Goal: Task Accomplishment & Management: Use online tool/utility

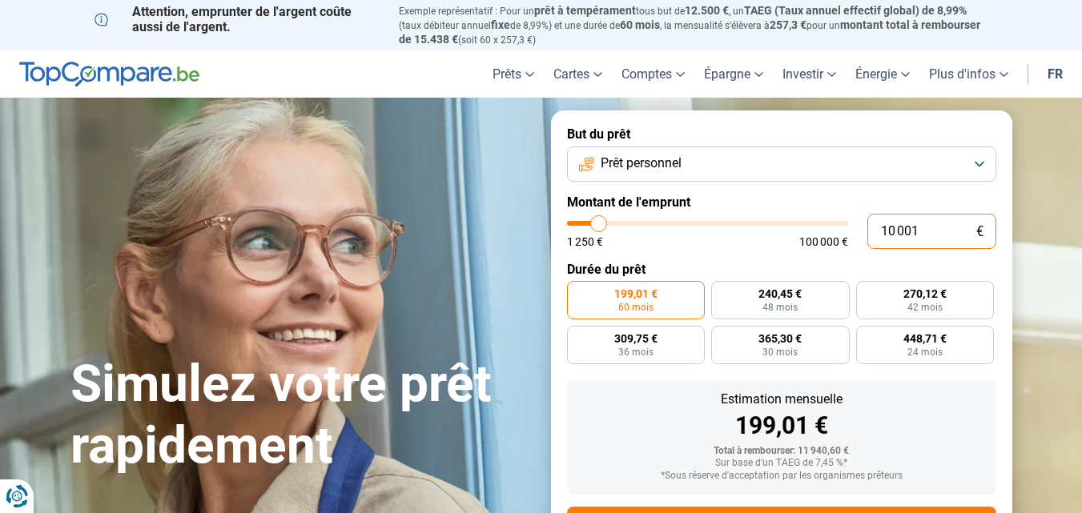
click at [925, 233] on input "10 001" at bounding box center [931, 231] width 129 height 35
type input "1 000"
type input "1250"
type input "10"
type input "1250"
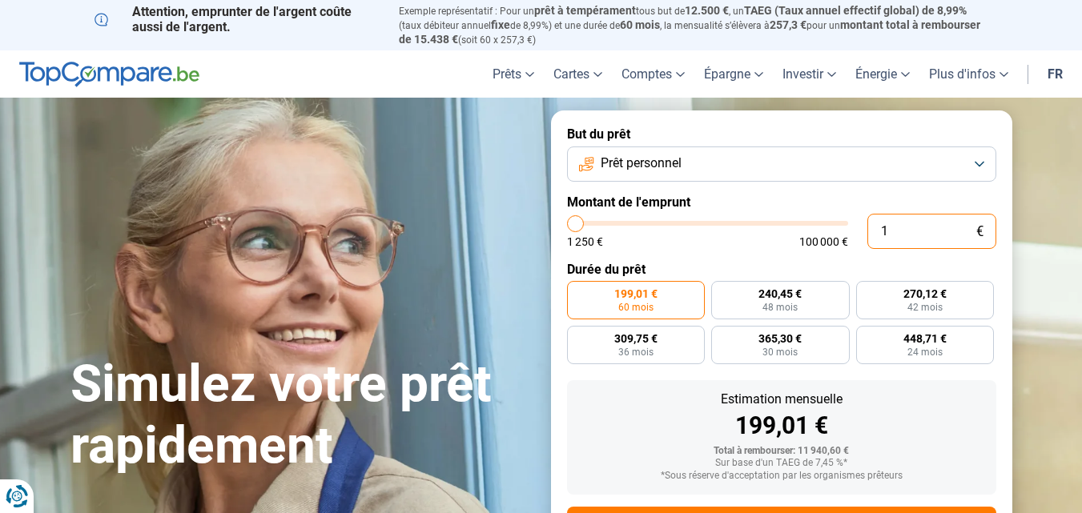
type input "0"
type input "1250"
type input "1 250"
type input "1250"
radio input "true"
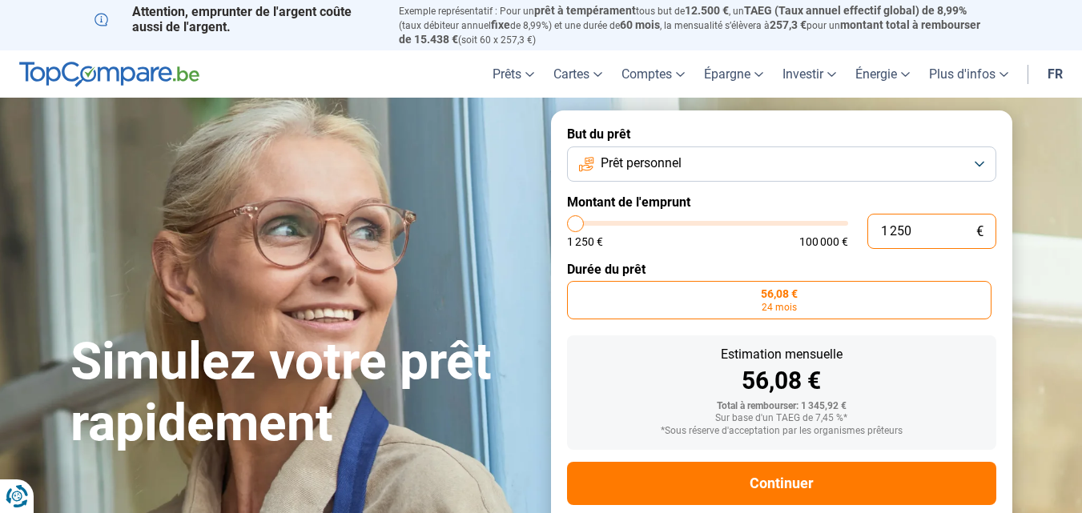
scroll to position [30, 0]
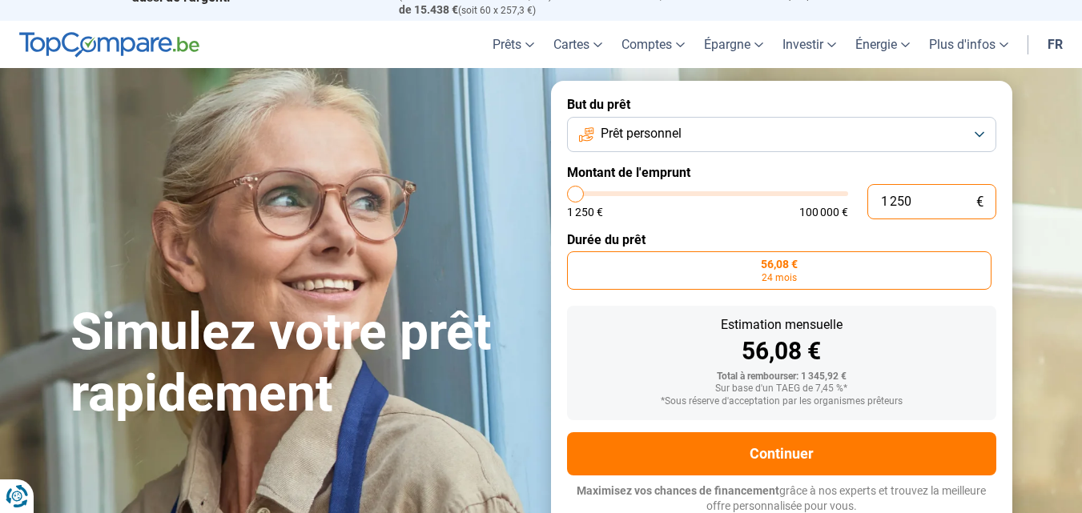
type input "125"
type input "1250"
type input "12"
type input "1250"
type input "1"
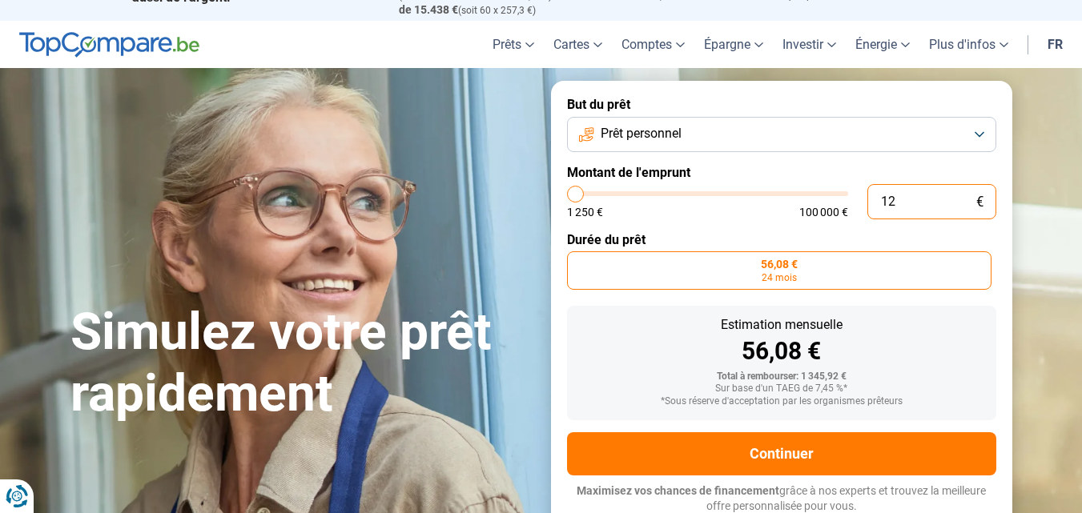
type input "1250"
type input "0"
type input "1250"
type input "1 250"
type input "1250"
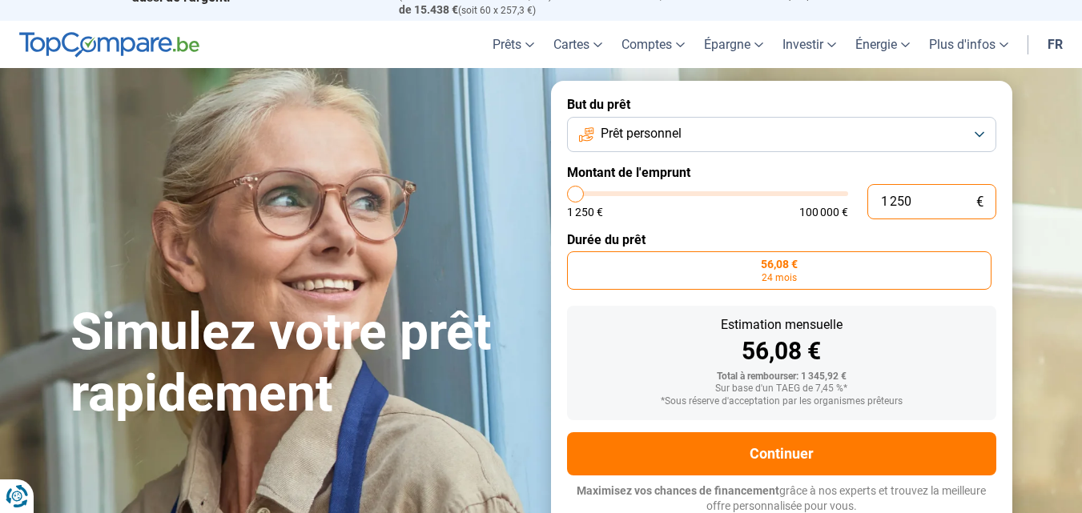
type input "125"
type input "1250"
type input "12"
type input "1250"
type input "1"
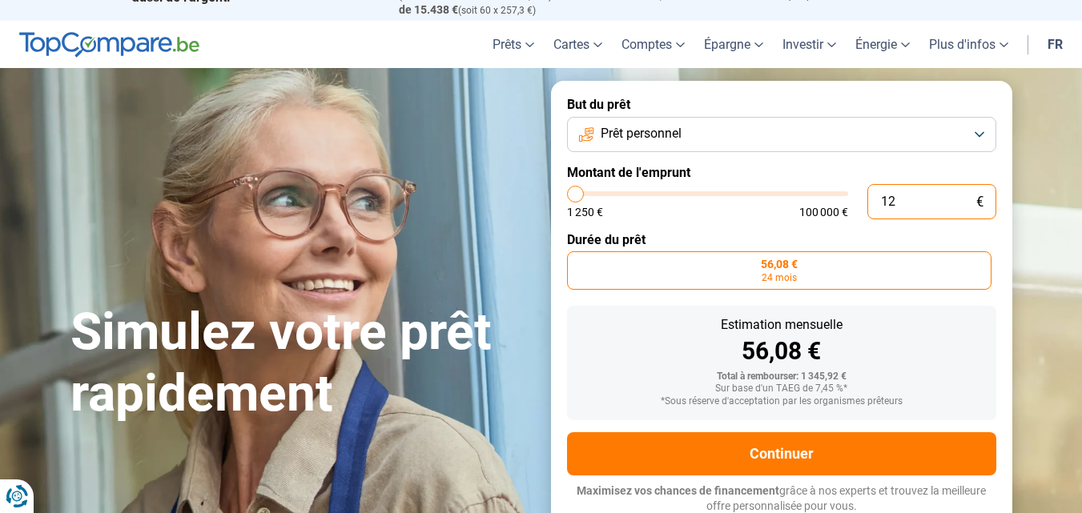
type input "1250"
type input "0"
type input "1250"
type input "1 250"
type input "1250"
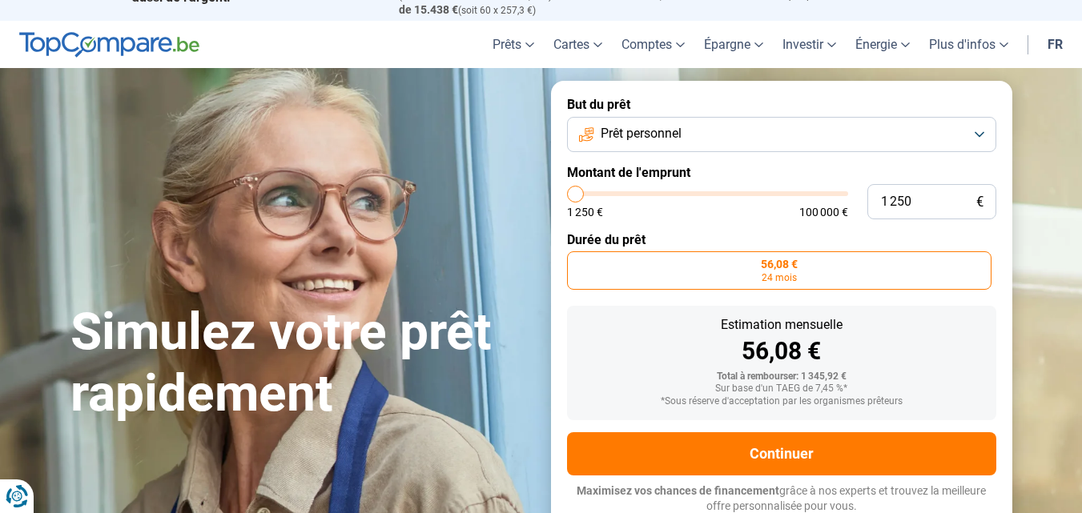
type input "2 500"
type input "2500"
type input "2 750"
type input "2750"
type input "3 000"
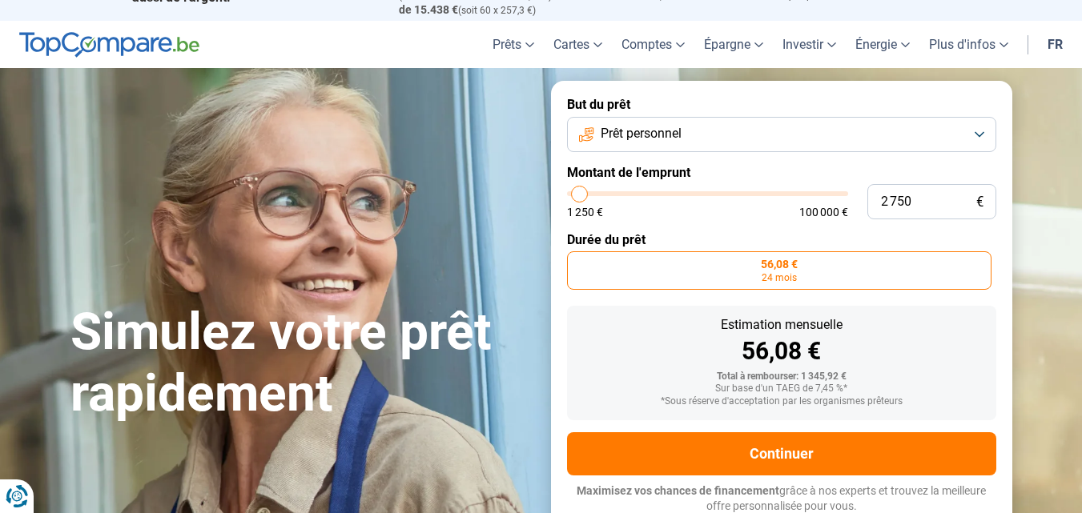
type input "3000"
type input "3 500"
type input "3500"
type input "4 250"
type input "4250"
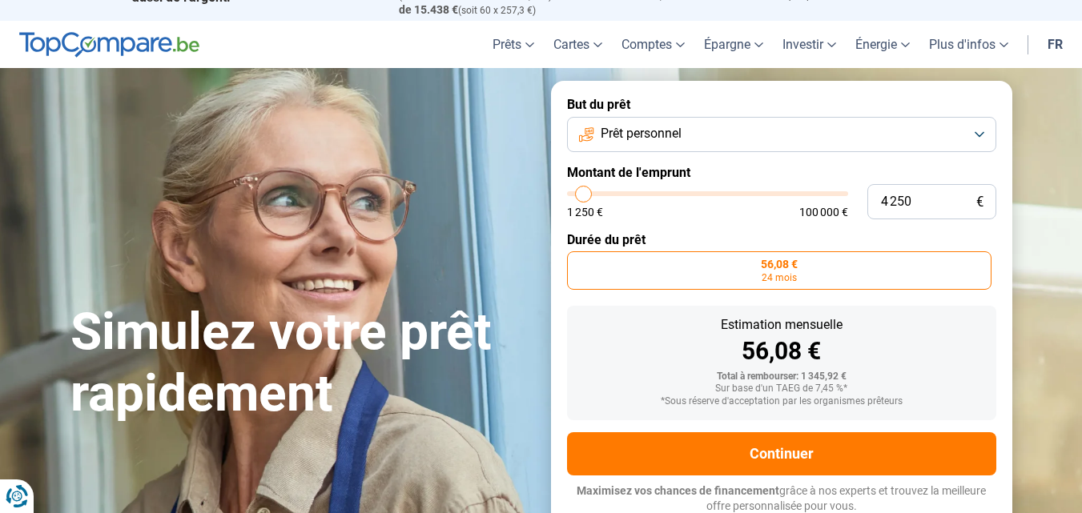
type input "5 000"
type input "5000"
type input "5 250"
type input "5250"
type input "5 500"
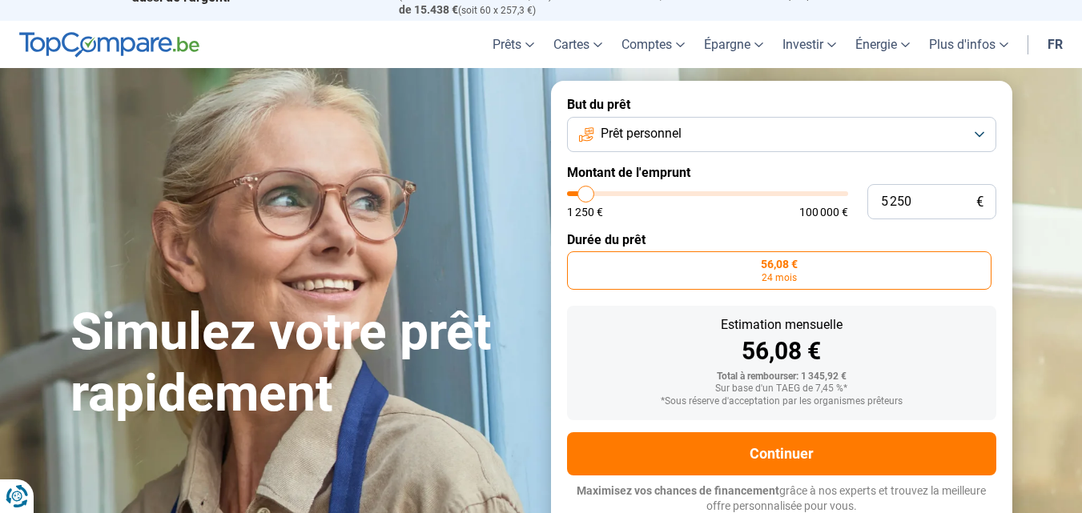
type input "5500"
type input "5 750"
type input "5750"
type input "6 000"
type input "6000"
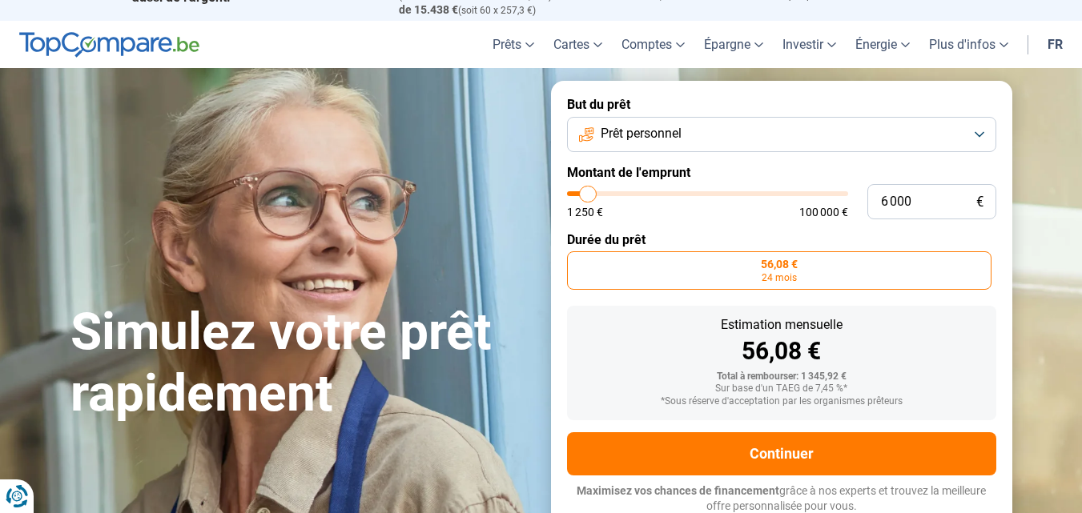
type input "6 500"
type input "6500"
type input "7 000"
type input "7000"
type input "7 250"
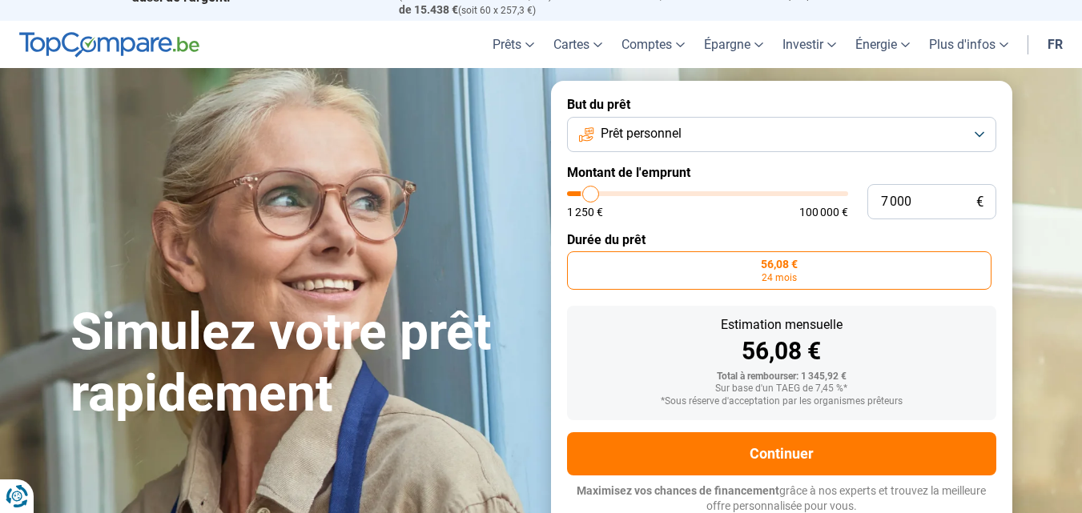
type input "7250"
type input "7 500"
type input "7500"
type input "8 000"
type input "8000"
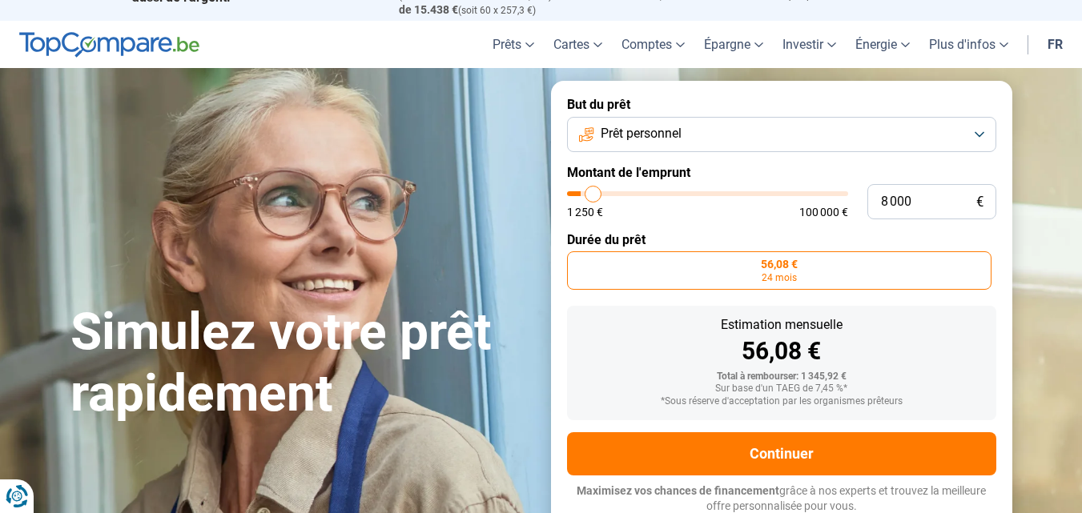
type input "8 250"
type input "8250"
type input "8 500"
type input "8500"
type input "8 750"
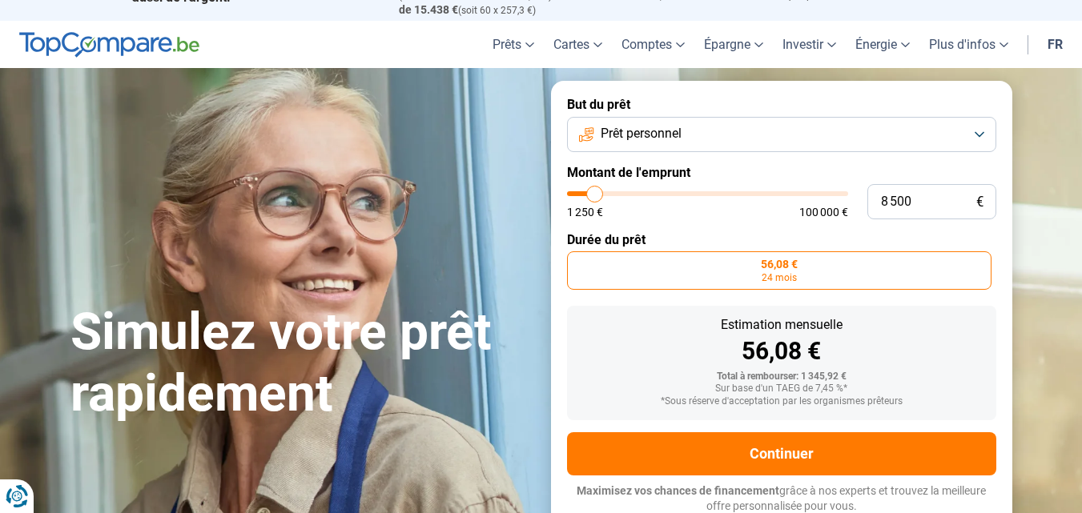
type input "8750"
type input "9 000"
type input "9000"
type input "9 500"
type input "9500"
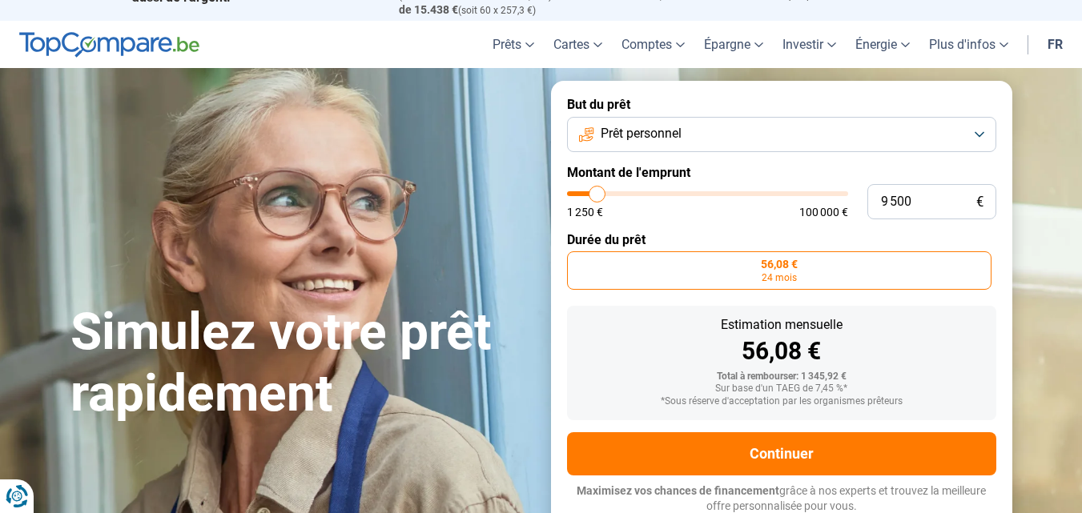
type input "9 750"
type input "9750"
type input "10 000"
type input "10000"
type input "10 250"
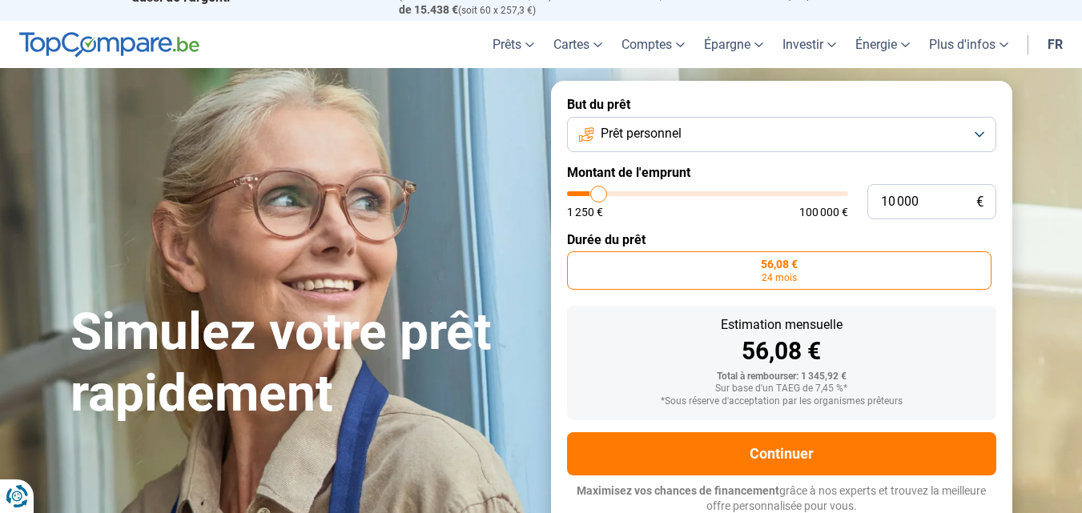
type input "10250"
type input "10 500"
type input "10500"
type input "11 000"
type input "11000"
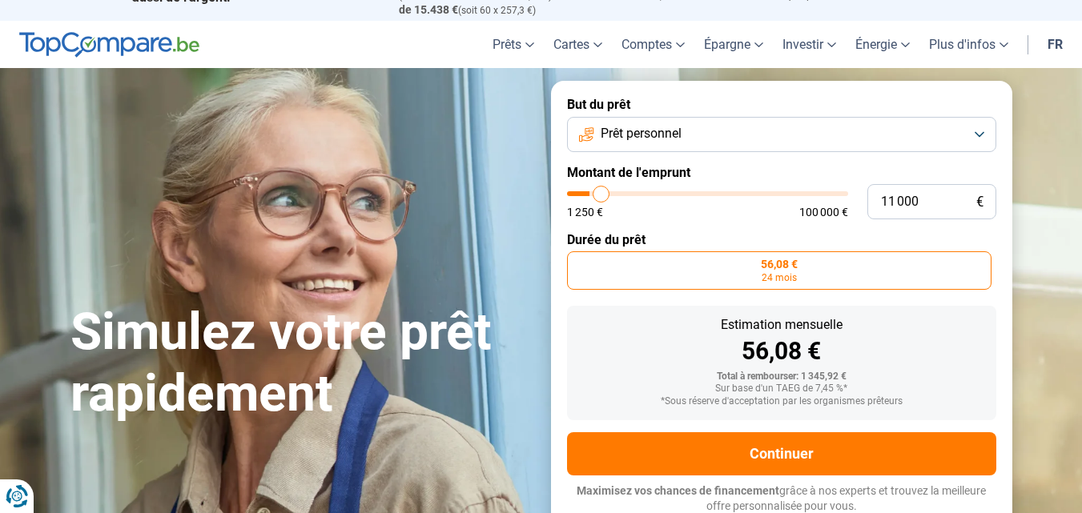
type input "11 250"
type input "11250"
type input "11 500"
type input "11500"
type input "11 750"
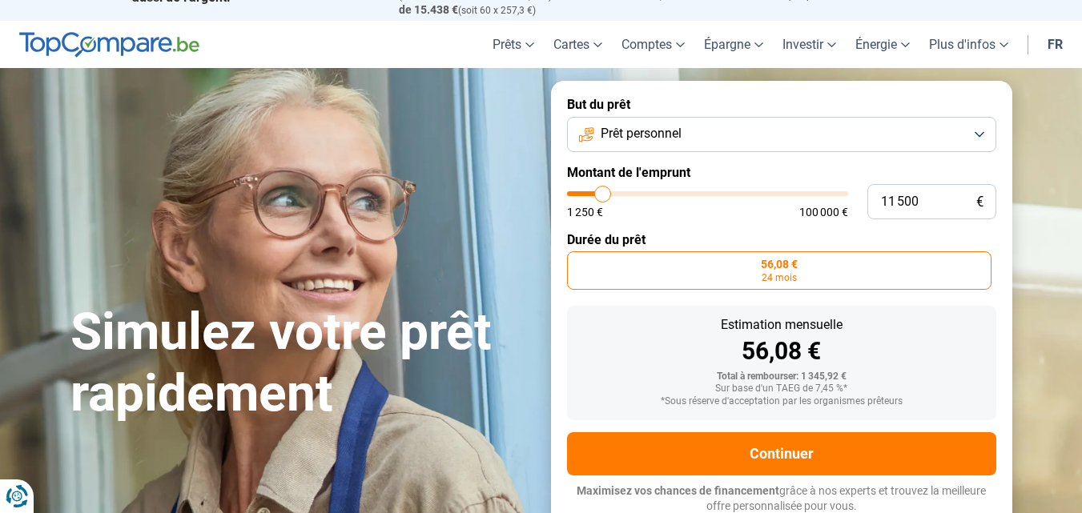
type input "11750"
type input "12 000"
type input "12000"
type input "12 500"
type input "12500"
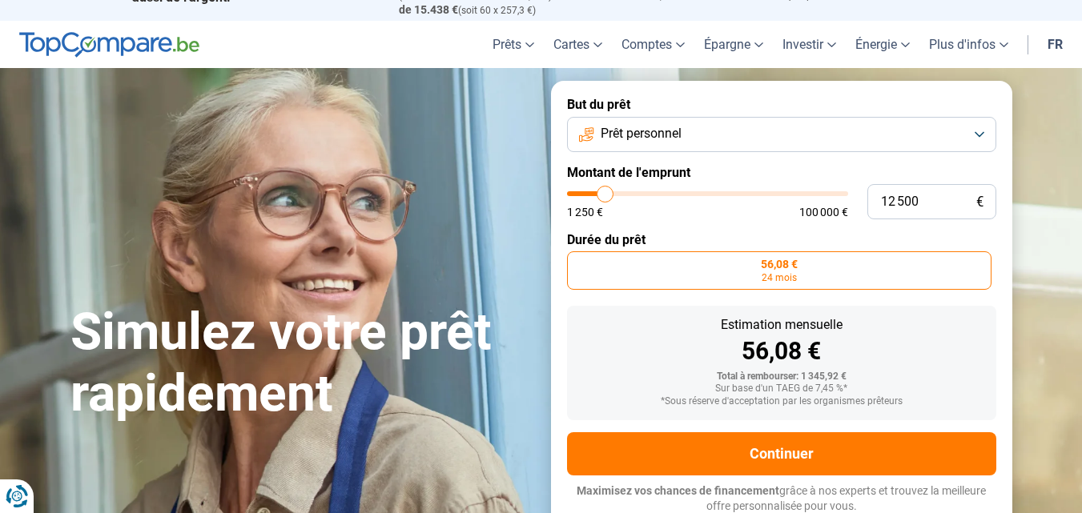
type input "12 750"
type input "12750"
type input "13 000"
type input "13000"
type input "13 250"
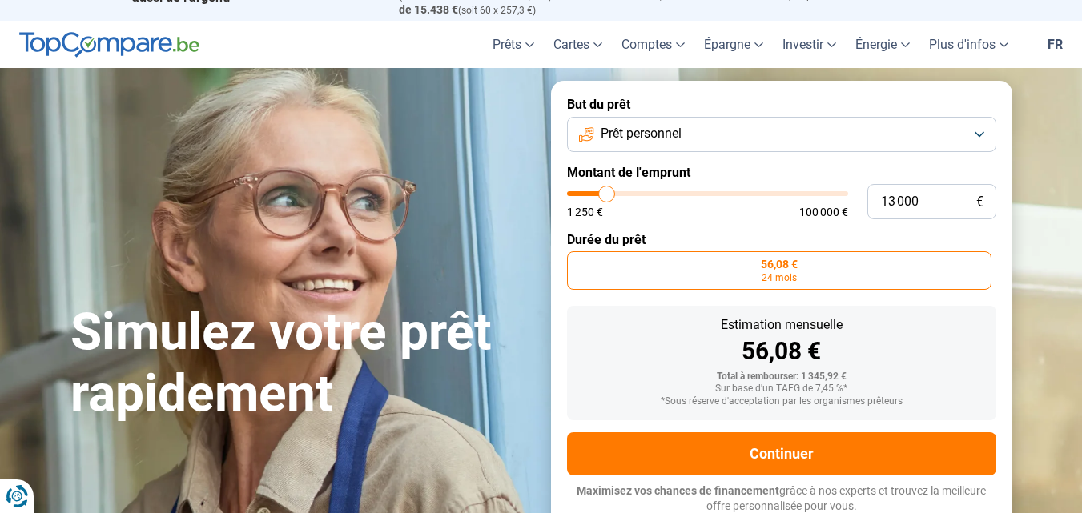
type input "13250"
type input "13 500"
type input "13500"
type input "14 000"
type input "14000"
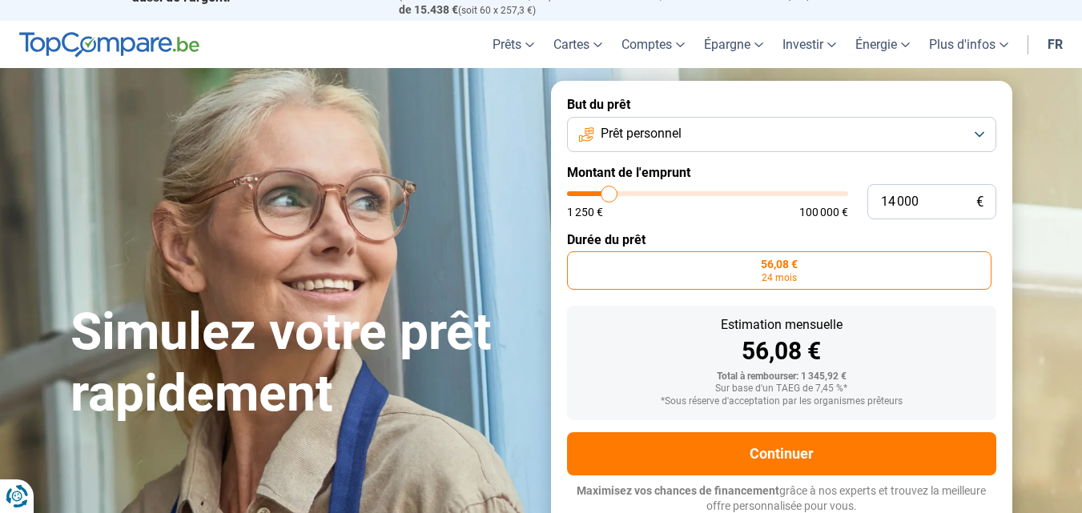
type input "14 250"
type input "14250"
type input "14 500"
drag, startPoint x: 579, startPoint y: 191, endPoint x: 611, endPoint y: 197, distance: 32.5
type input "14500"
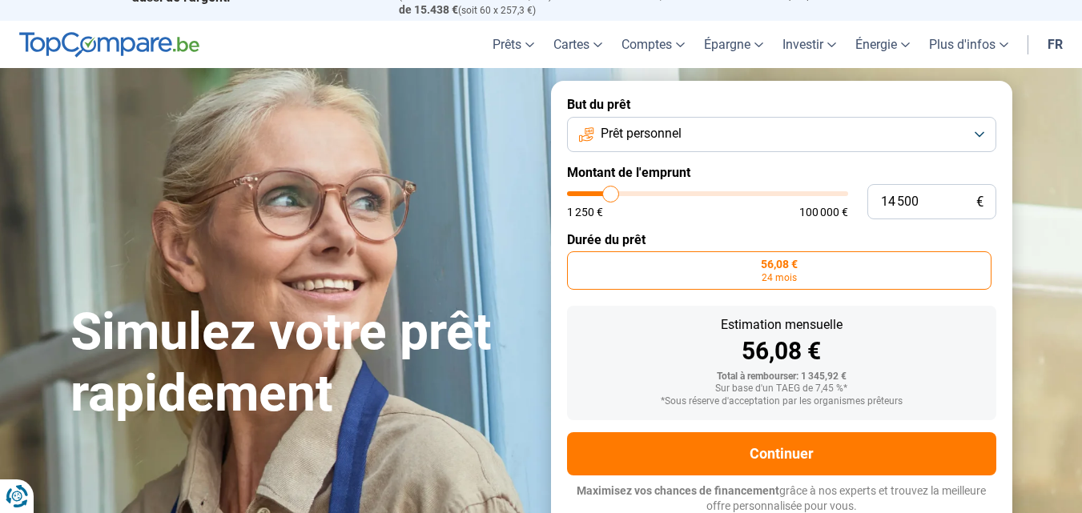
click at [611, 196] on input "range" at bounding box center [707, 193] width 281 height 5
radio input "false"
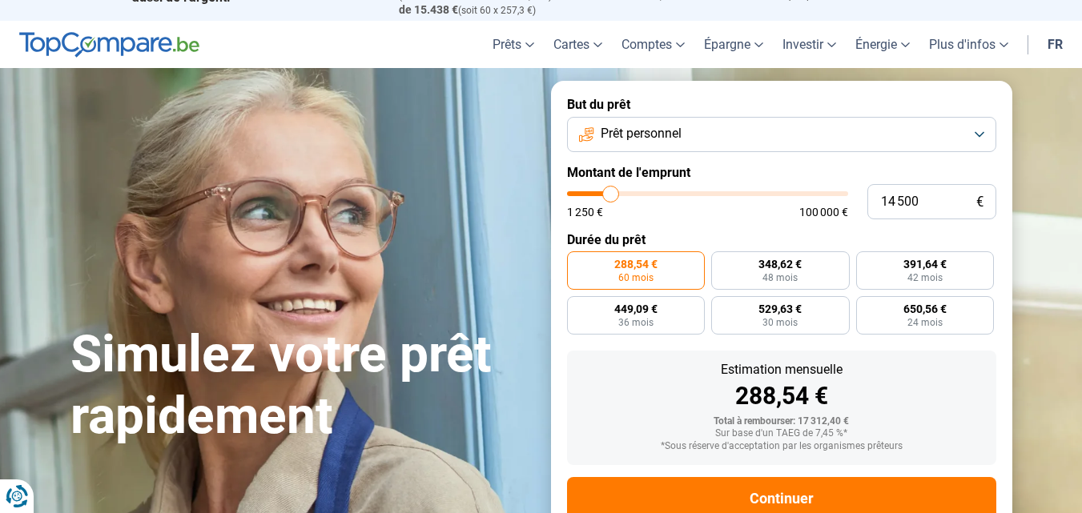
scroll to position [74, 0]
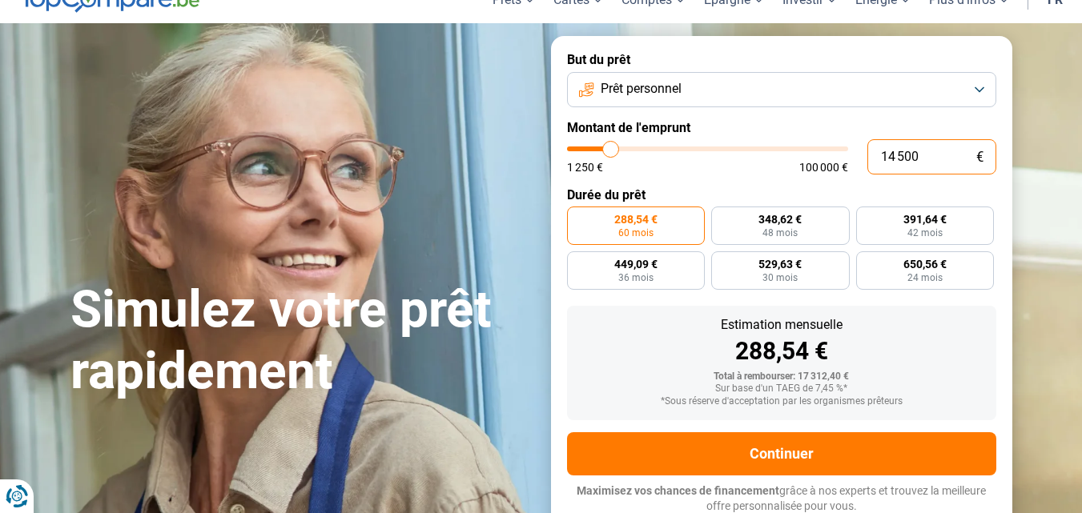
click at [903, 154] on input "14 500" at bounding box center [931, 156] width 129 height 35
type input "1 400"
type input "1500"
type input "140"
type input "1250"
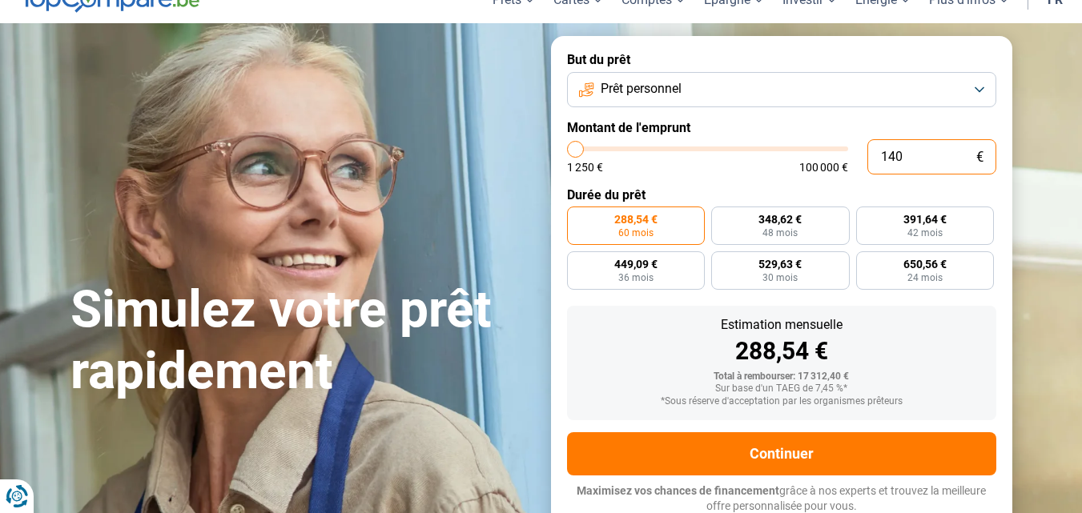
type input "14"
type input "1250"
type input "1"
type input "1250"
type input "1 250"
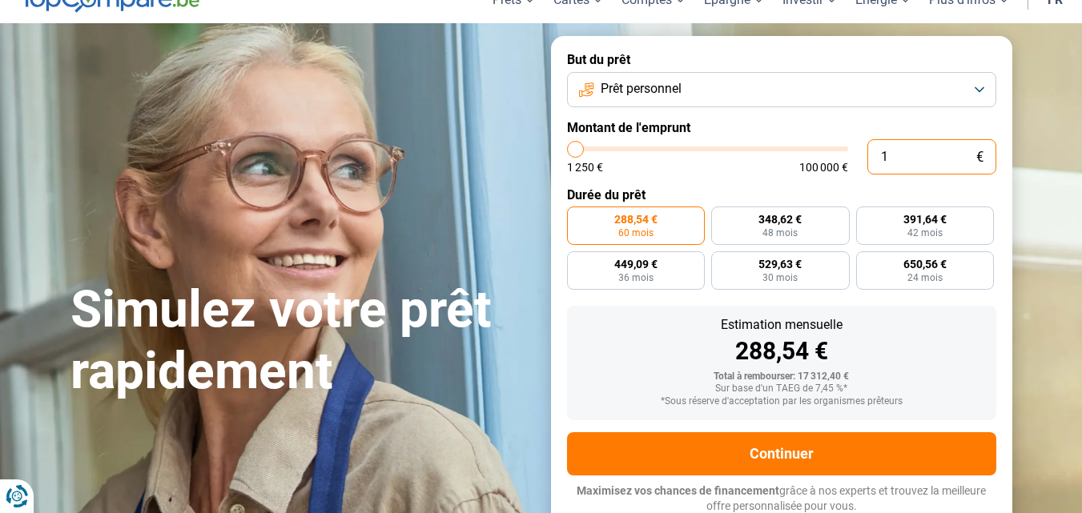
type input "1250"
radio input "true"
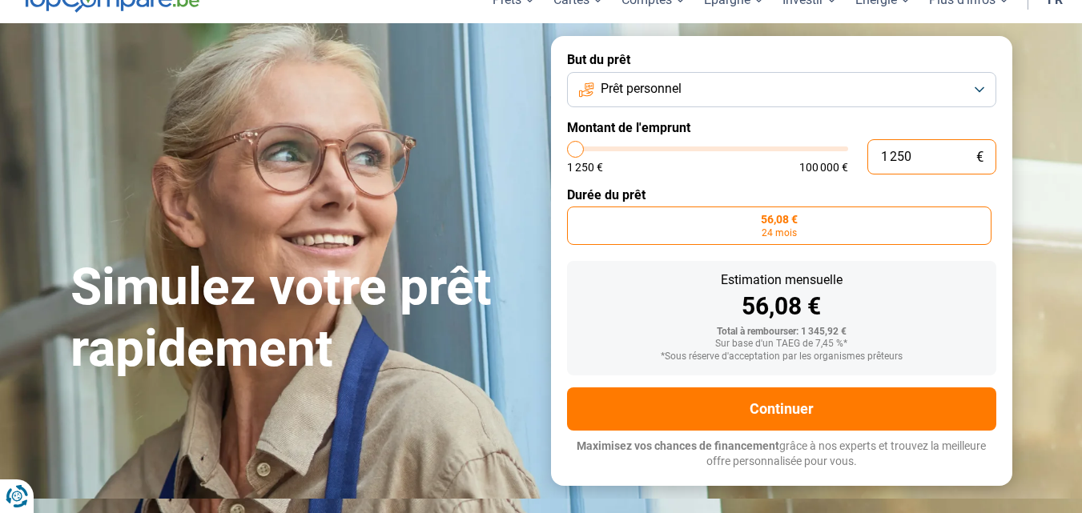
scroll to position [30, 0]
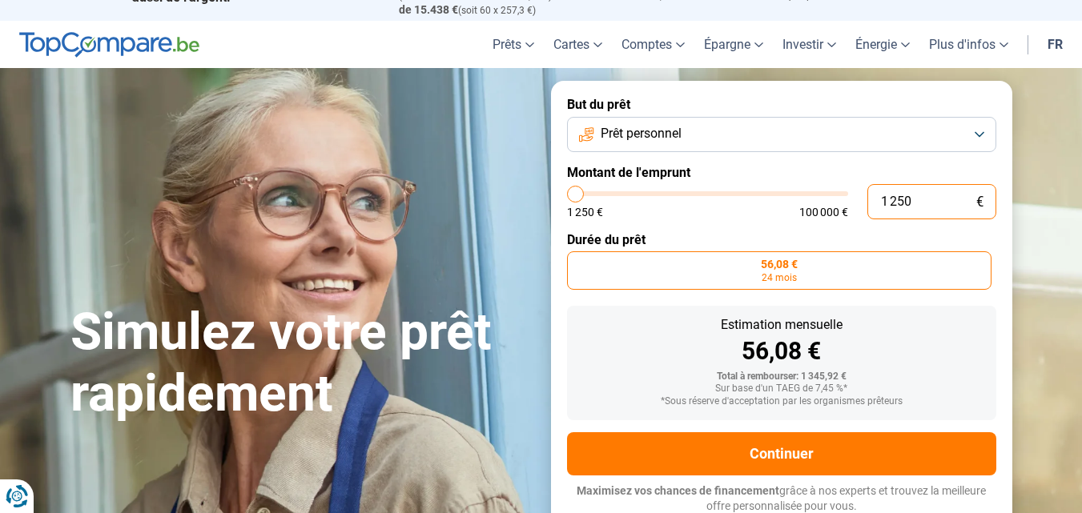
type input "12 505"
type input "12500"
type input "125 050"
type input "100000"
type input "12 505"
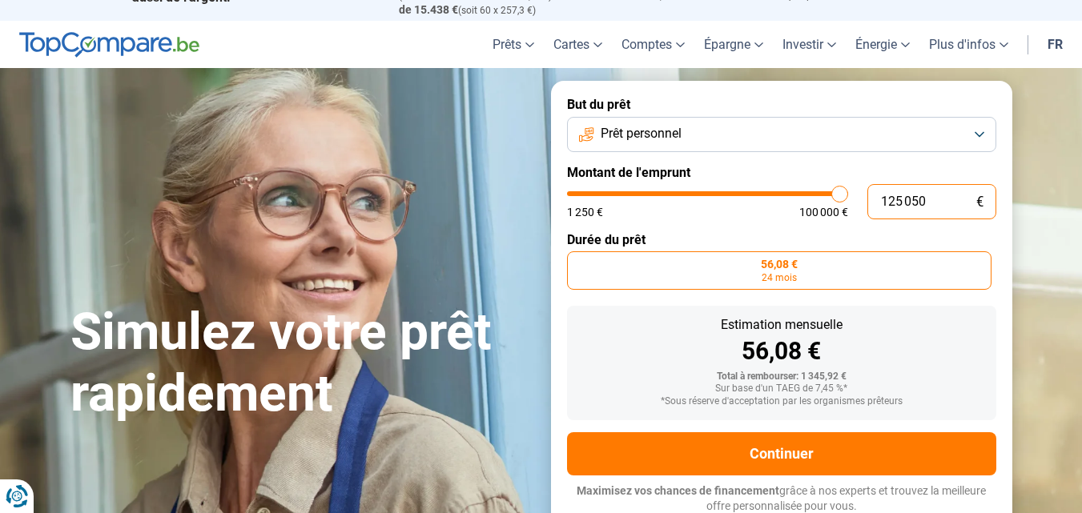
type input "12500"
type input "1 250"
type input "1250"
type input "12 500"
type input "12500"
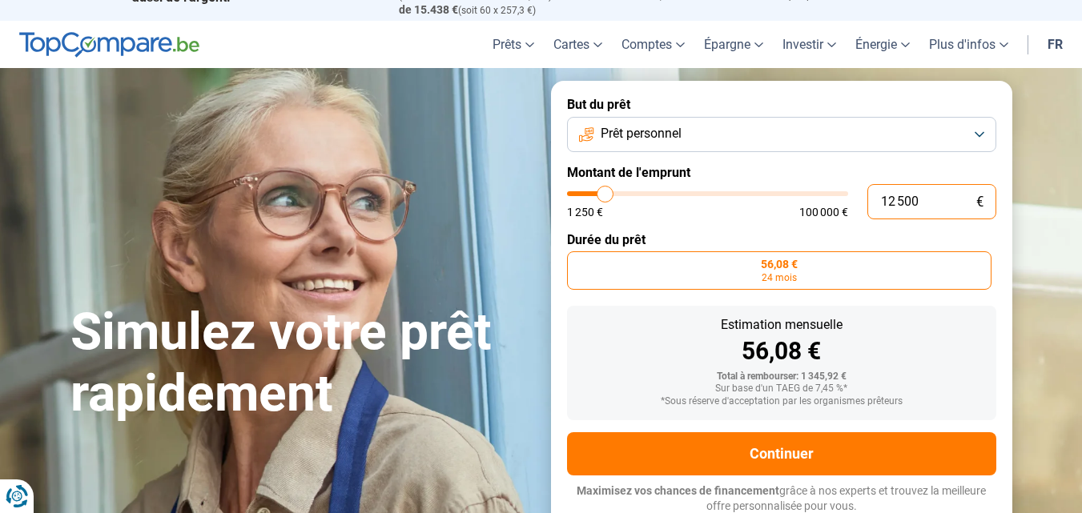
radio input "false"
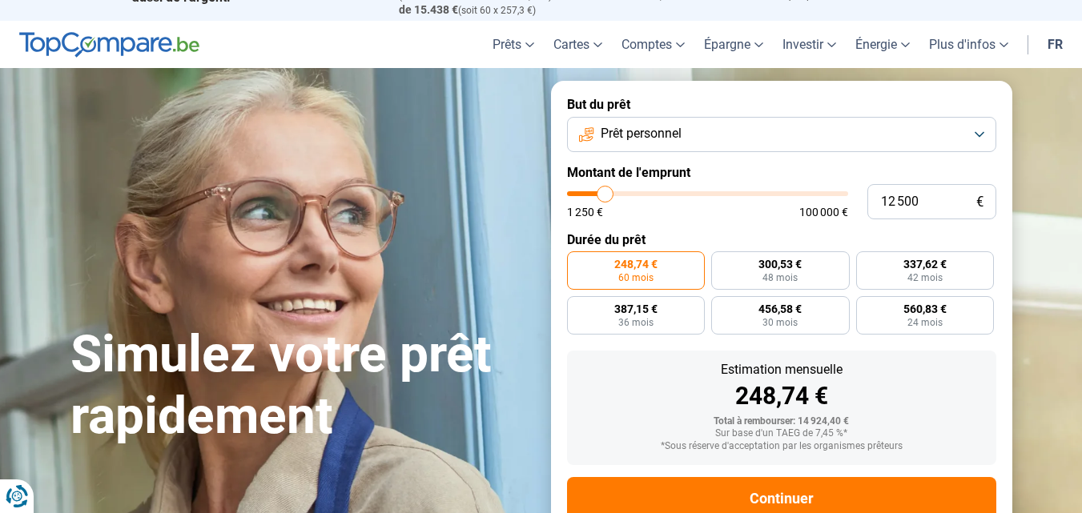
scroll to position [74, 0]
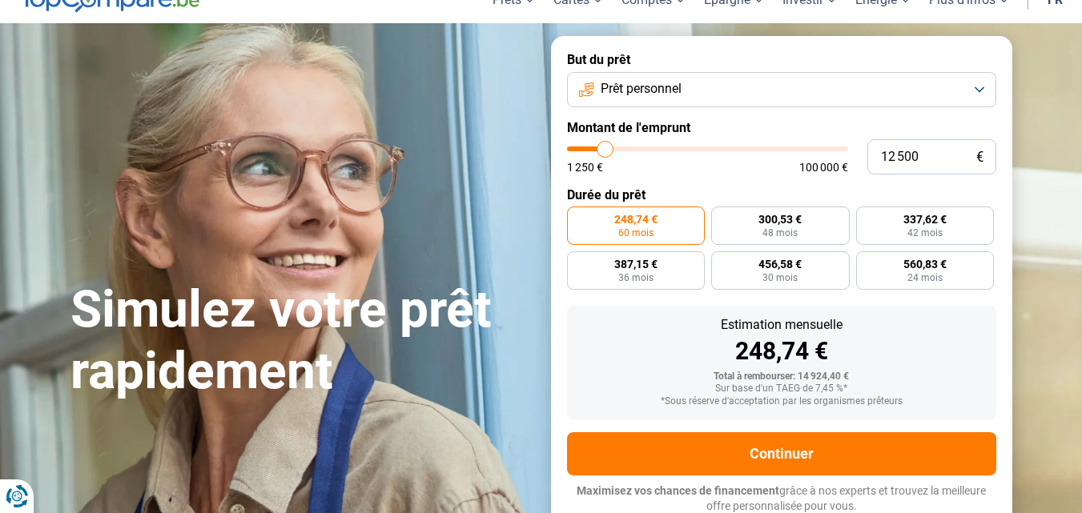
type input "13 500"
type input "13500"
type input "14 000"
type input "14000"
type input "14 250"
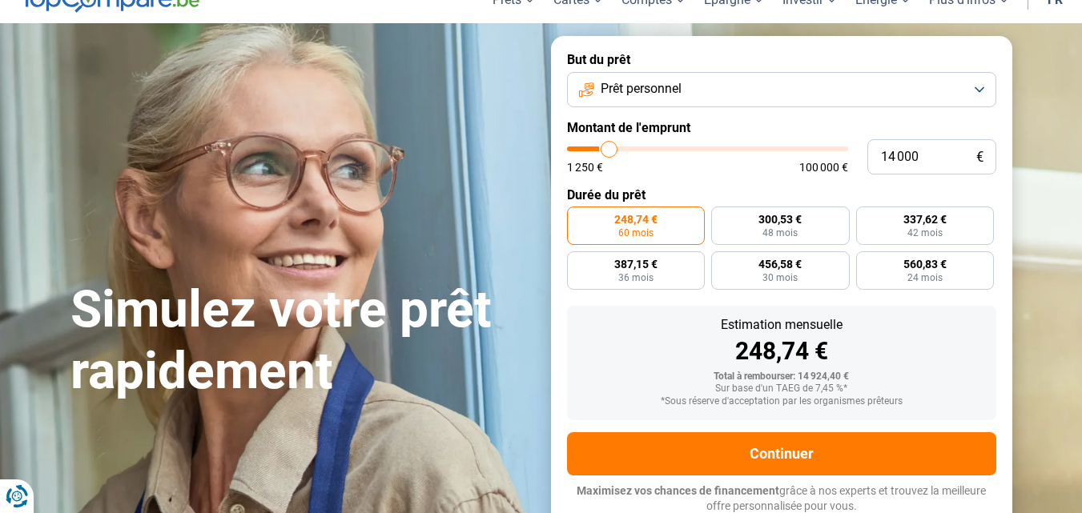
type input "14250"
type input "14 500"
type input "14500"
type input "14 750"
type input "14750"
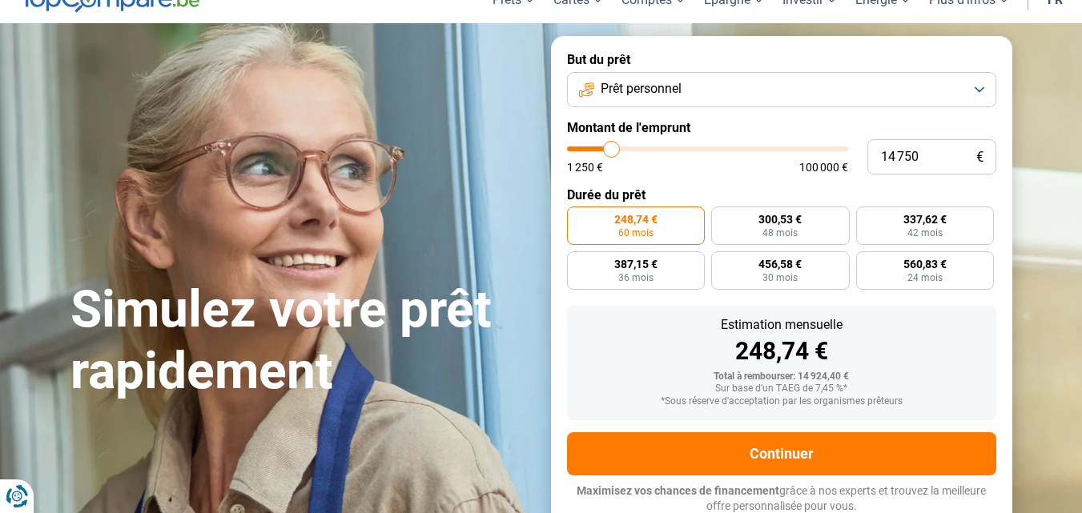
type input "15 000"
type input "15000"
click at [612, 151] on input "range" at bounding box center [707, 149] width 281 height 5
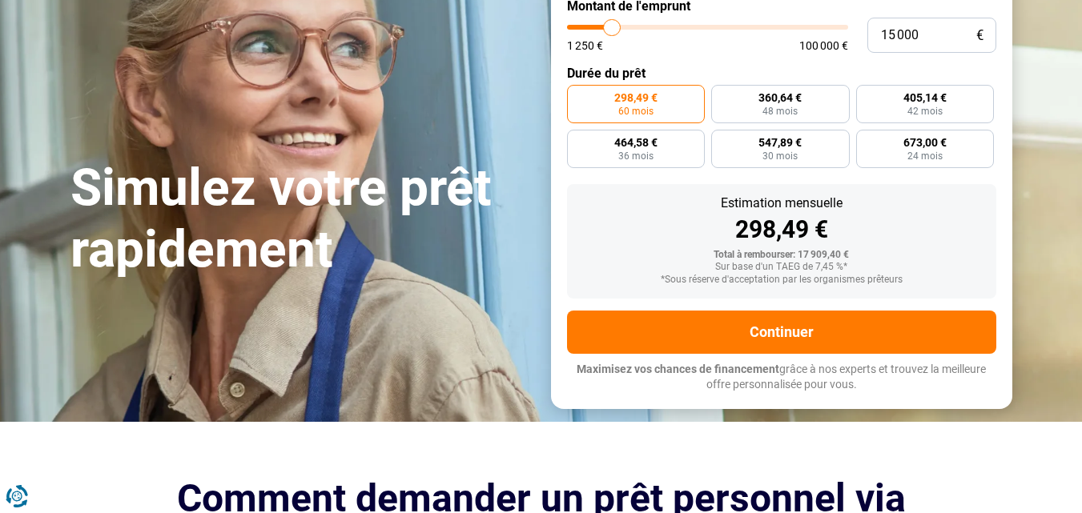
scroll to position [0, 0]
